Goal: Task Accomplishment & Management: Manage account settings

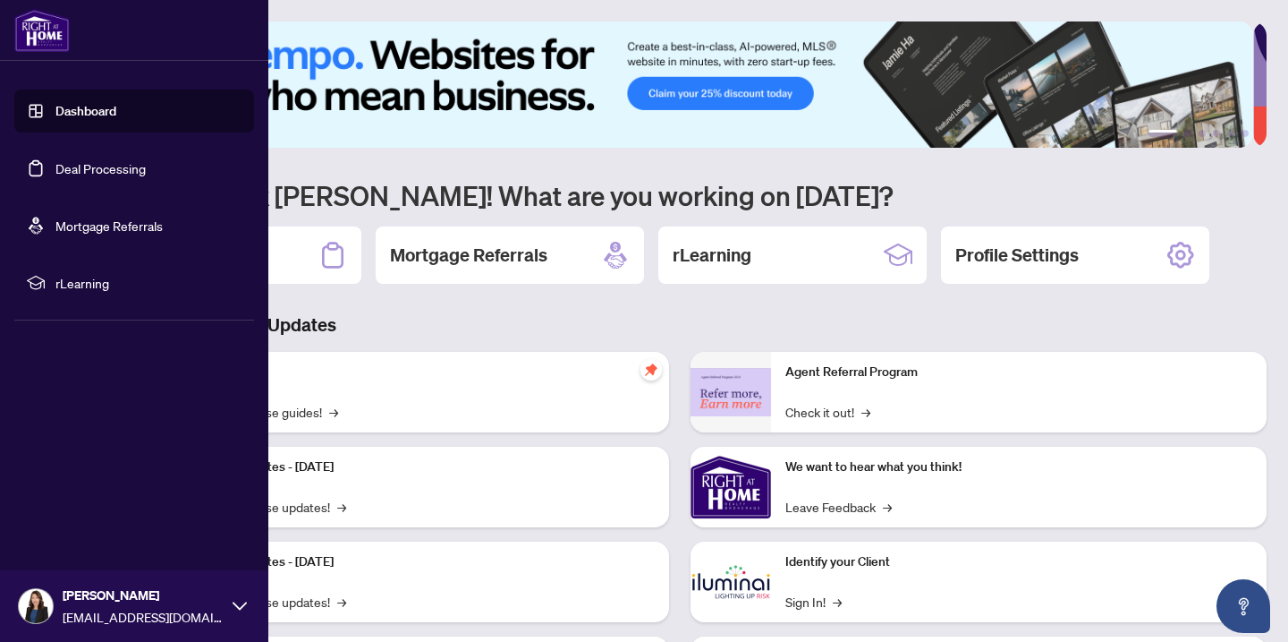
click at [106, 169] on link "Deal Processing" at bounding box center [100, 168] width 90 height 16
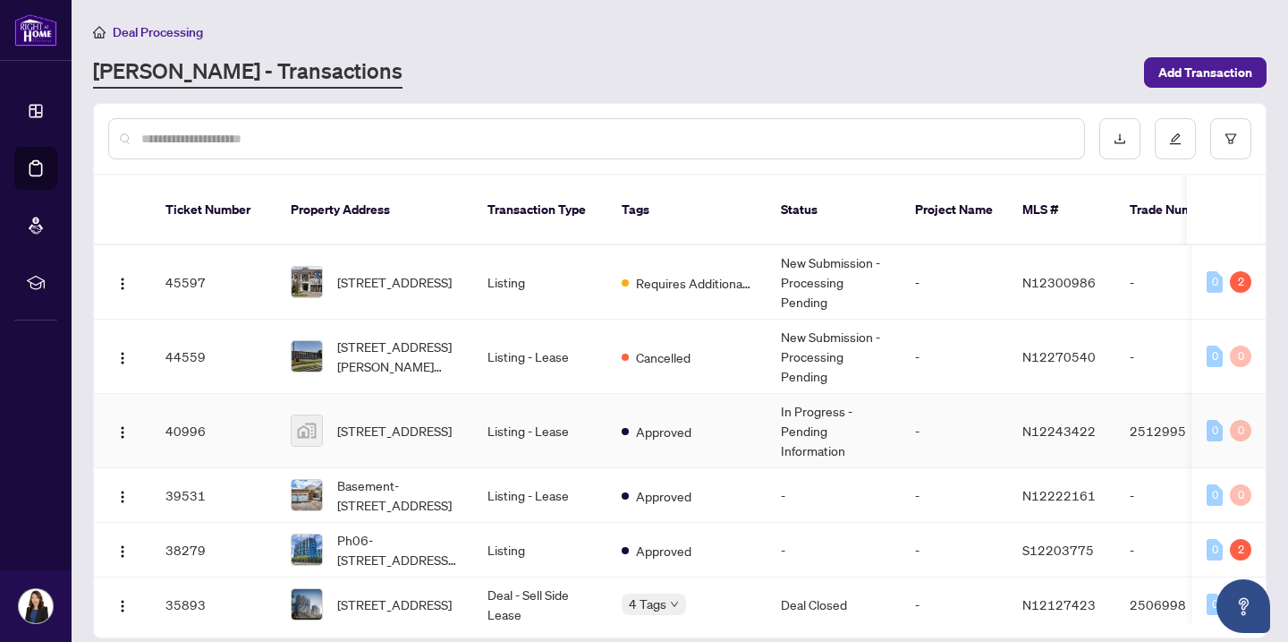
click at [718, 412] on td "Approved" at bounding box center [687, 431] width 159 height 74
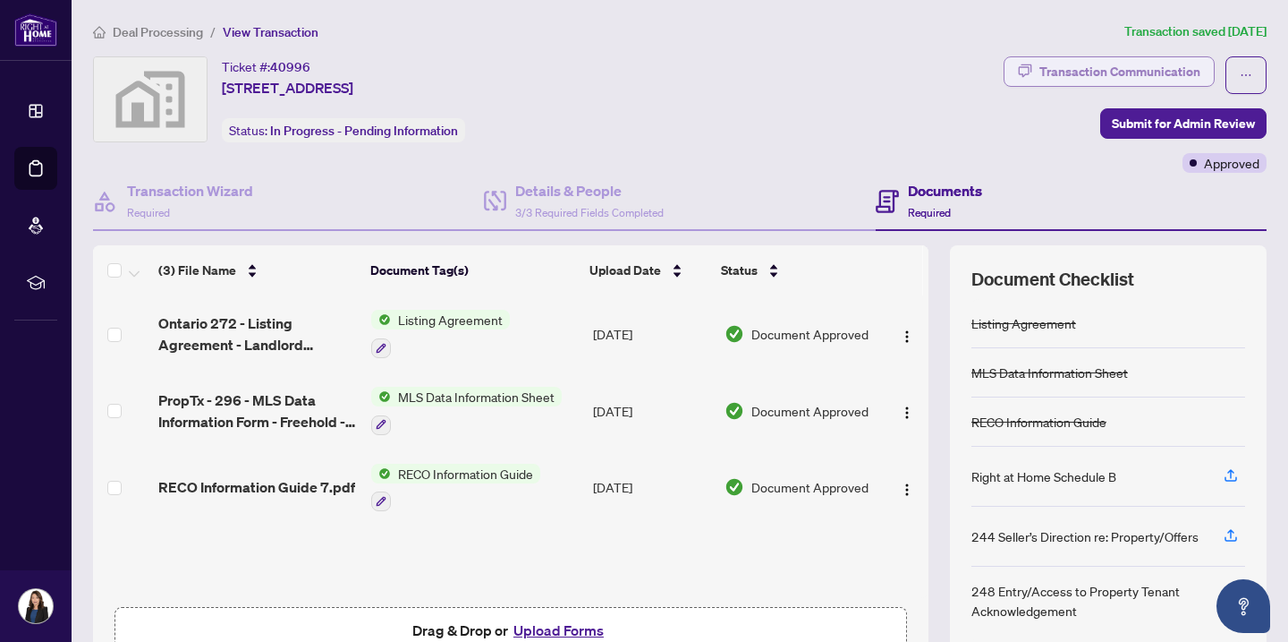
click at [1140, 71] on div "Transaction Communication" at bounding box center [1120, 71] width 161 height 29
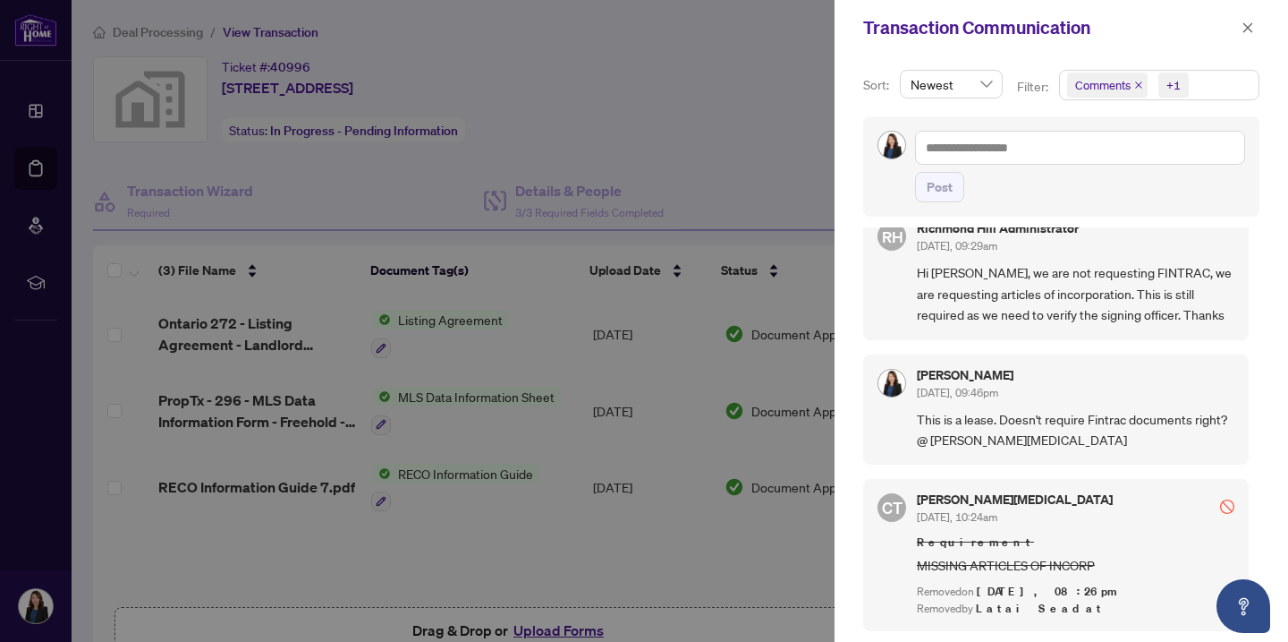
scroll to position [48, 0]
click at [1253, 30] on icon "close" at bounding box center [1248, 27] width 13 height 13
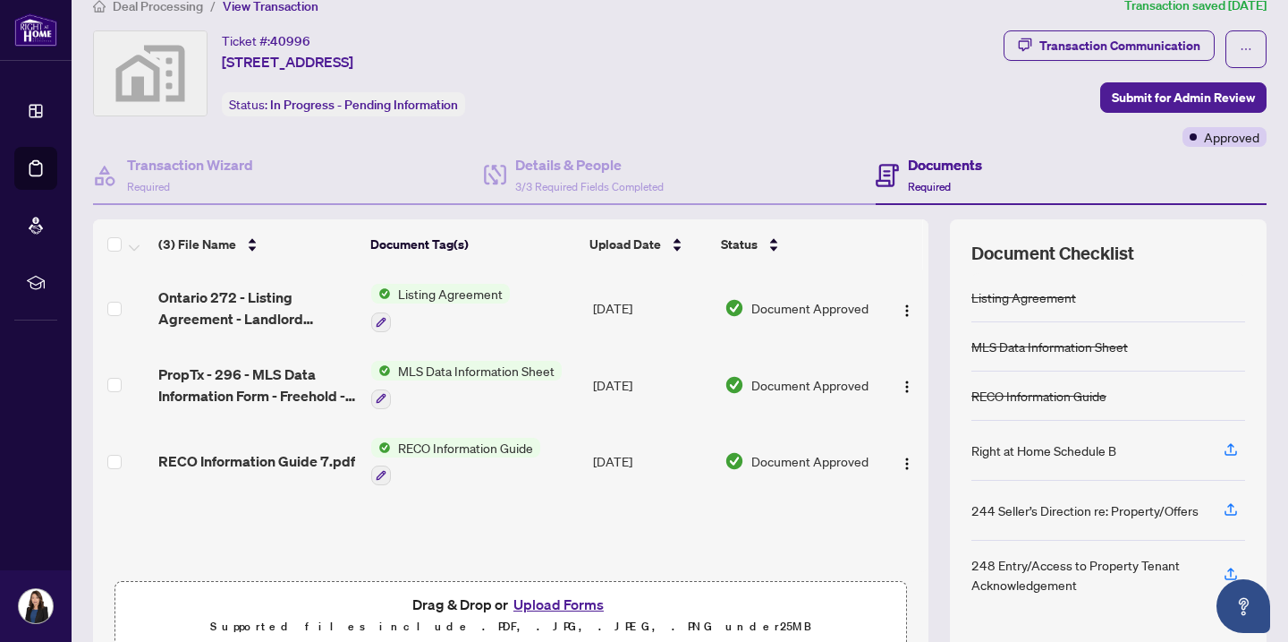
scroll to position [0, 0]
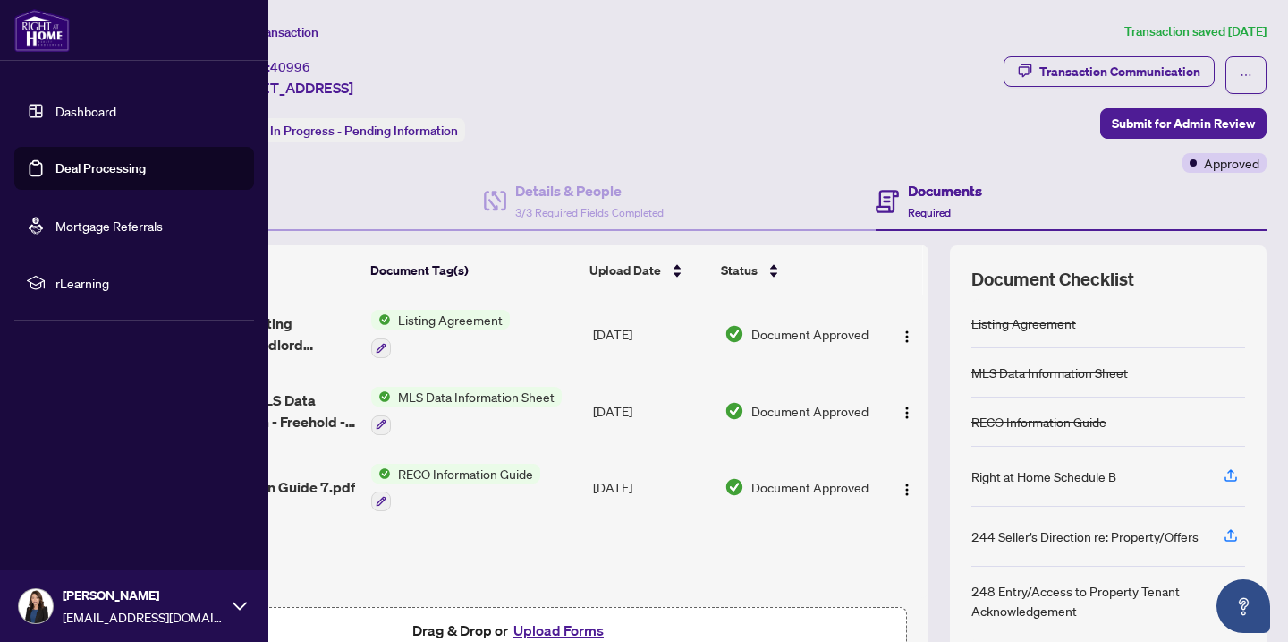
click at [112, 114] on link "Dashboard" at bounding box center [85, 111] width 61 height 16
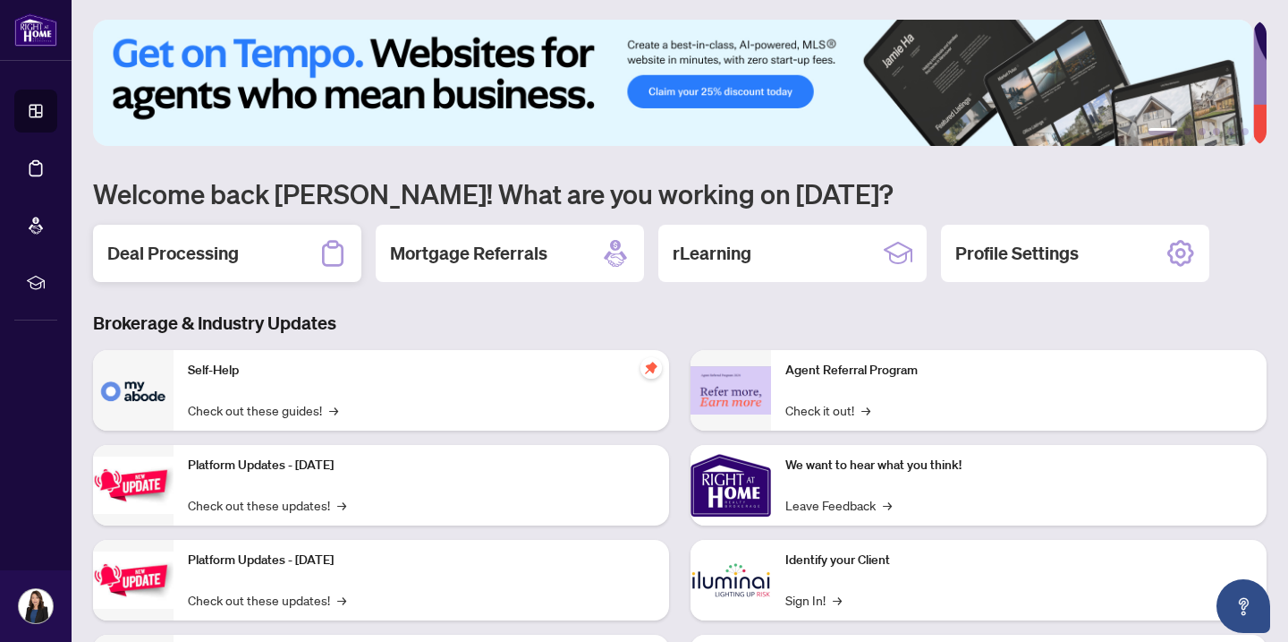
scroll to position [4, 0]
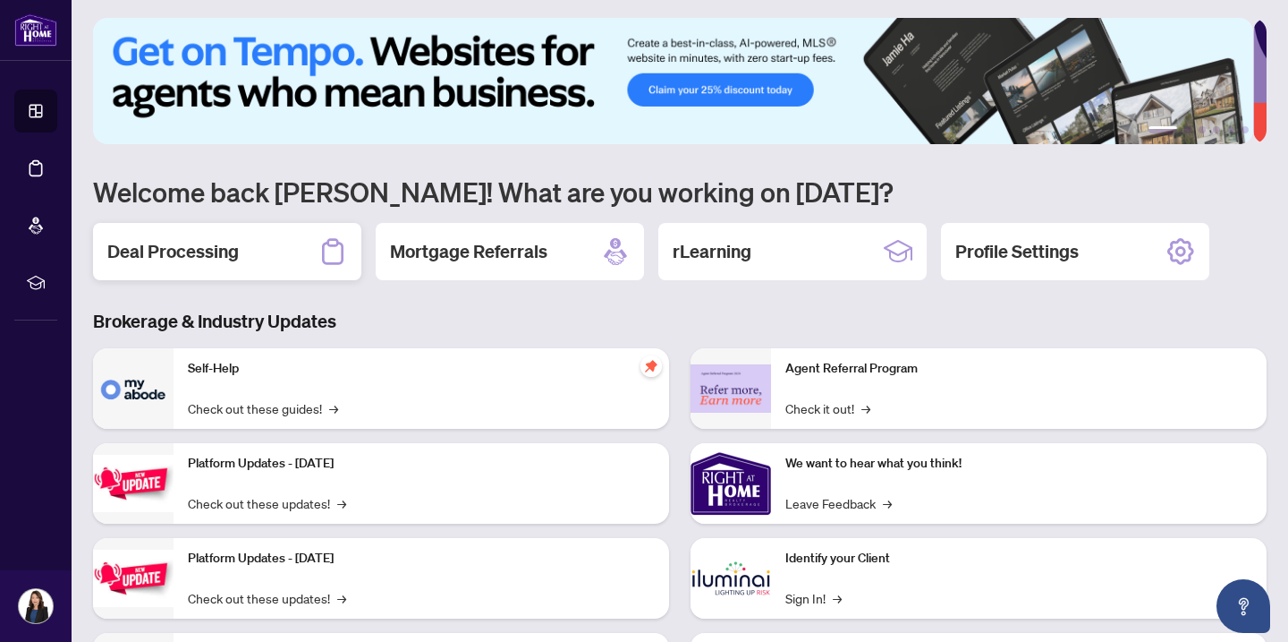
click at [259, 251] on div "Deal Processing" at bounding box center [227, 251] width 268 height 57
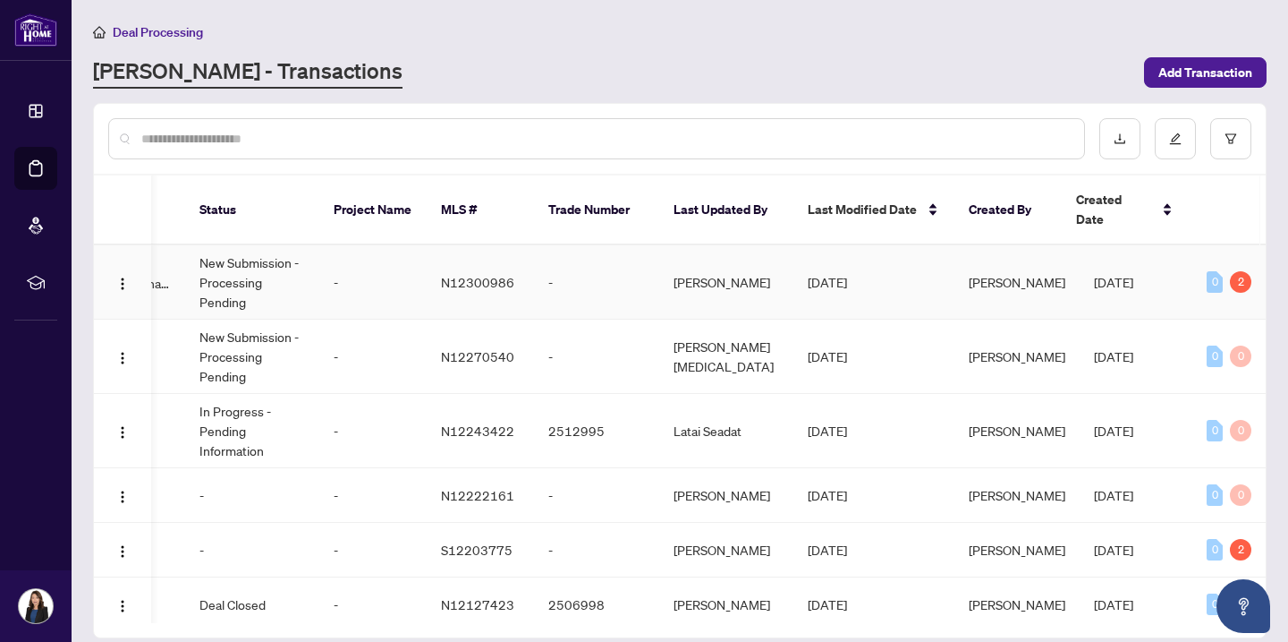
scroll to position [0, 485]
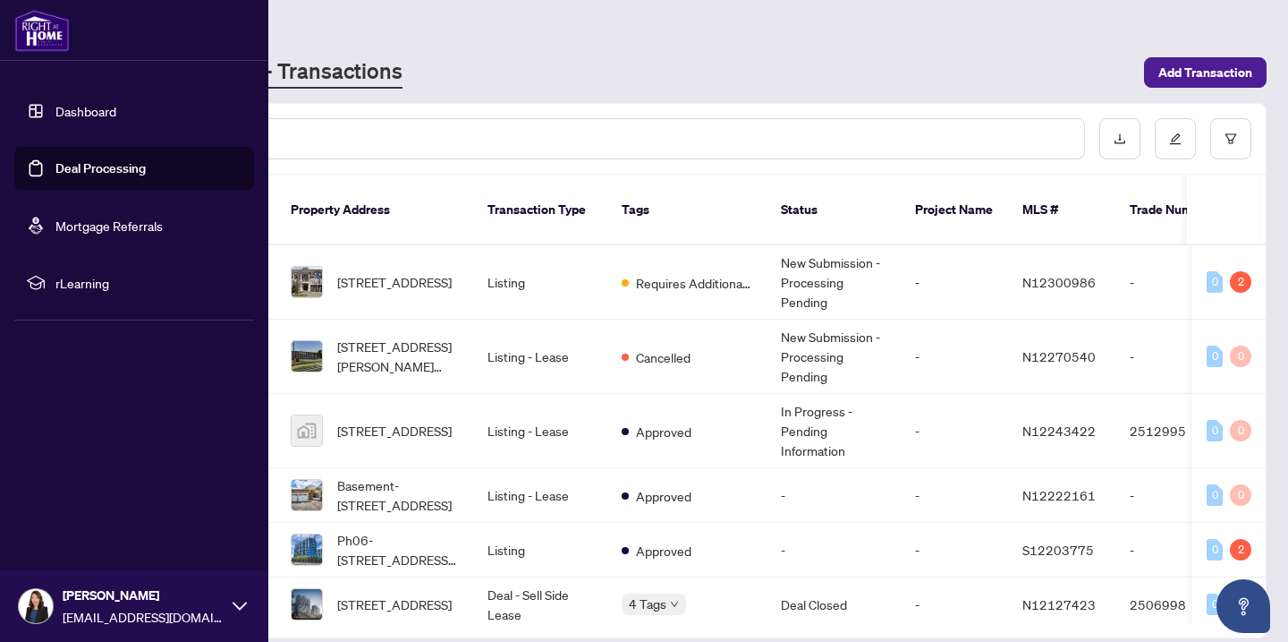
click at [243, 609] on icon at bounding box center [240, 606] width 14 height 14
click at [79, 497] on span "Logout" at bounding box center [72, 499] width 40 height 29
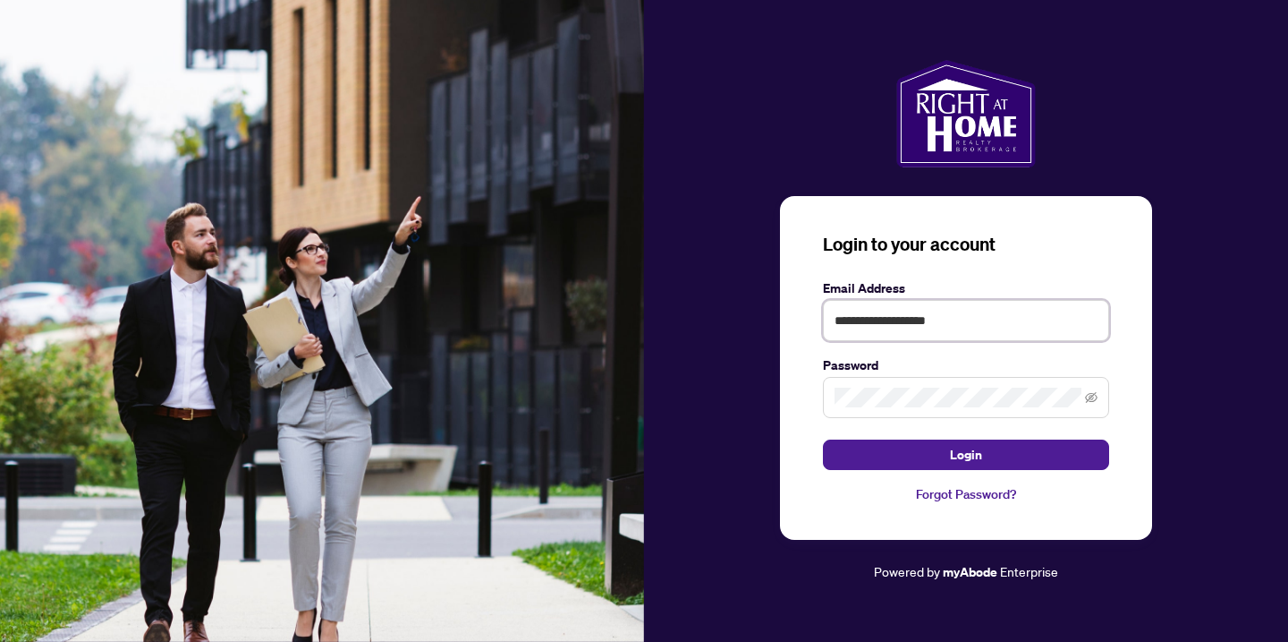
click at [1006, 334] on input "**********" at bounding box center [966, 320] width 286 height 41
type input "**********"
click at [1092, 401] on icon "eye-invisible" at bounding box center [1091, 397] width 13 height 11
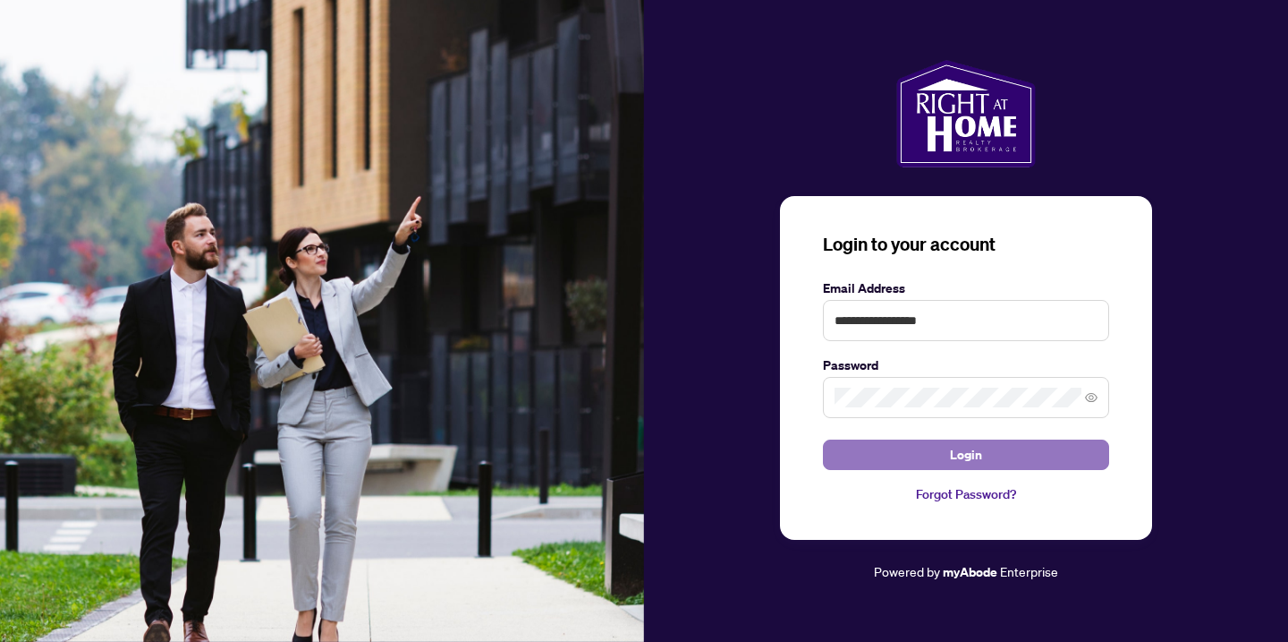
click at [1013, 459] on button "Login" at bounding box center [966, 454] width 286 height 30
